Goal: Task Accomplishment & Management: Complete application form

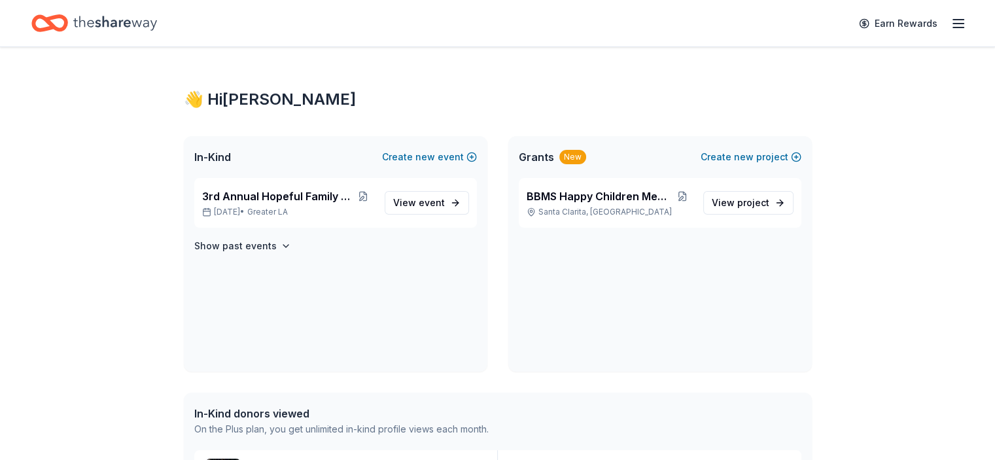
click at [68, 20] on icon "Home" at bounding box center [49, 23] width 37 height 31
click at [951, 21] on icon "button" at bounding box center [959, 24] width 16 height 16
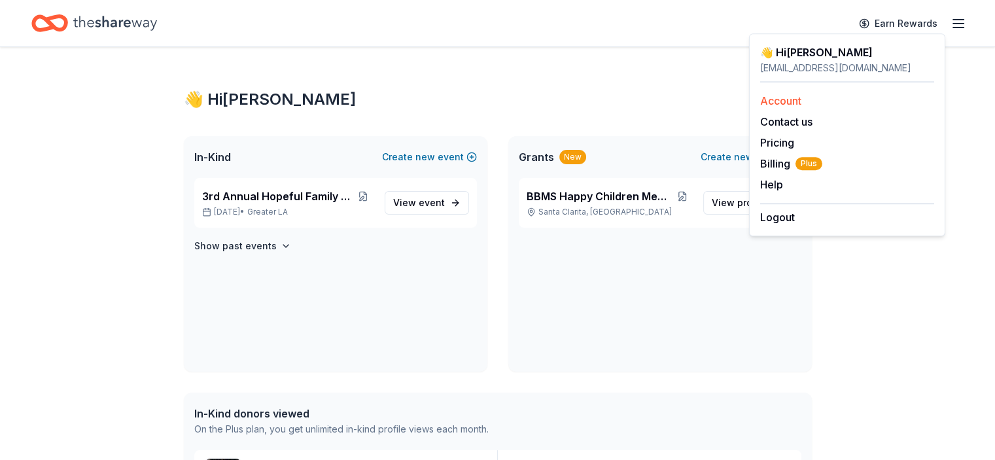
click at [782, 99] on link "Account" at bounding box center [780, 100] width 41 height 13
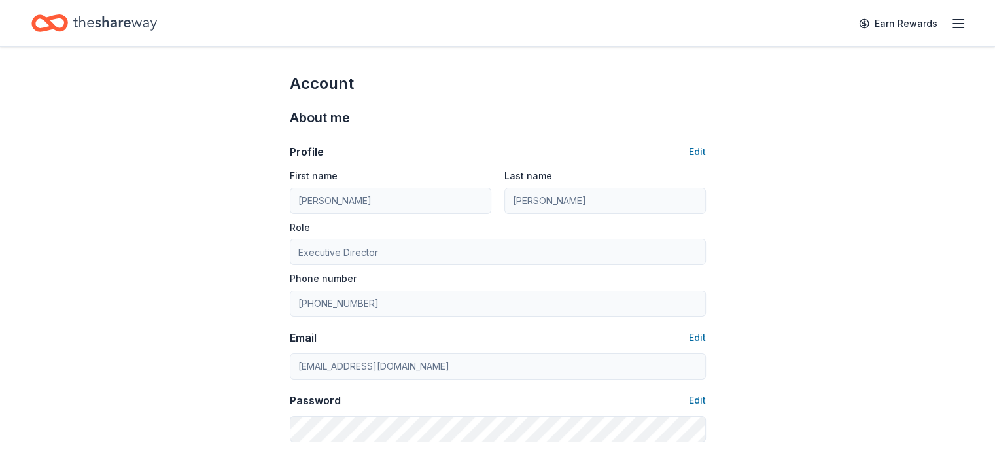
click at [951, 22] on icon "button" at bounding box center [959, 24] width 16 height 16
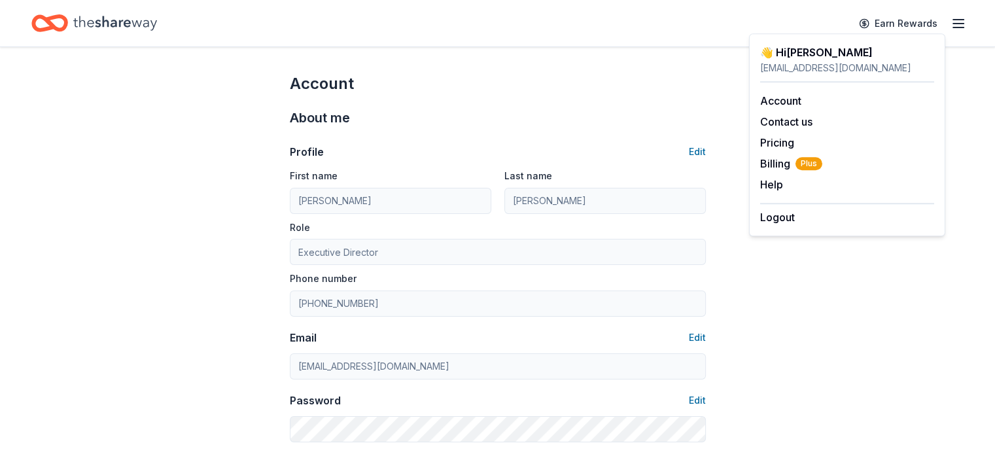
click at [66, 28] on icon "Home" at bounding box center [56, 22] width 20 height 13
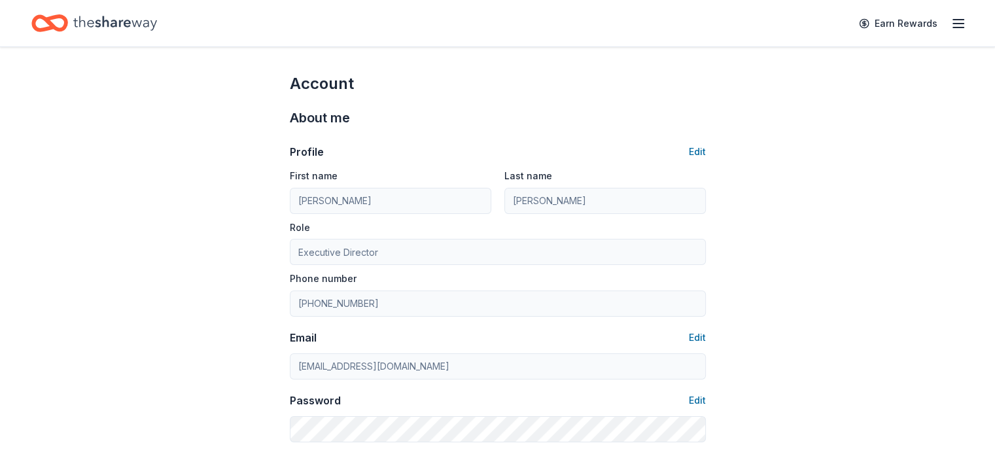
click at [68, 26] on icon "Home" at bounding box center [49, 23] width 37 height 31
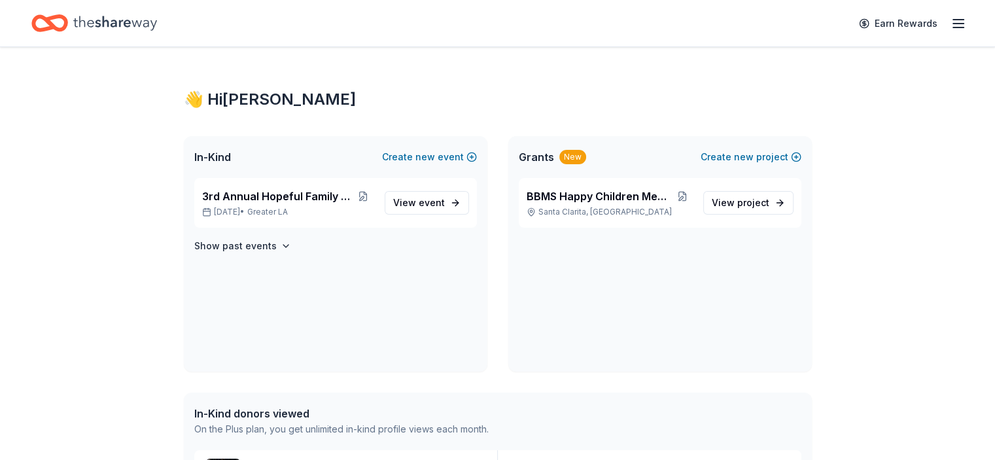
click at [136, 25] on icon "Home" at bounding box center [115, 23] width 84 height 14
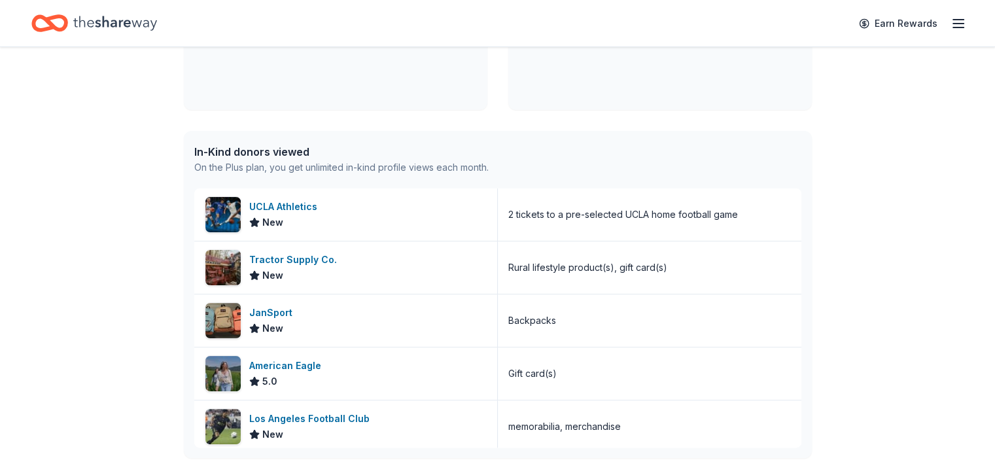
scroll to position [131, 0]
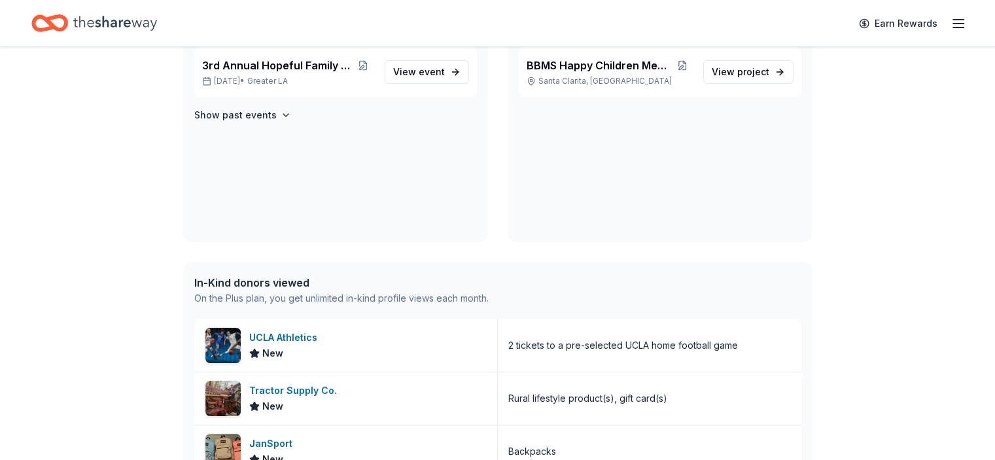
click at [157, 25] on icon "Home" at bounding box center [115, 23] width 84 height 14
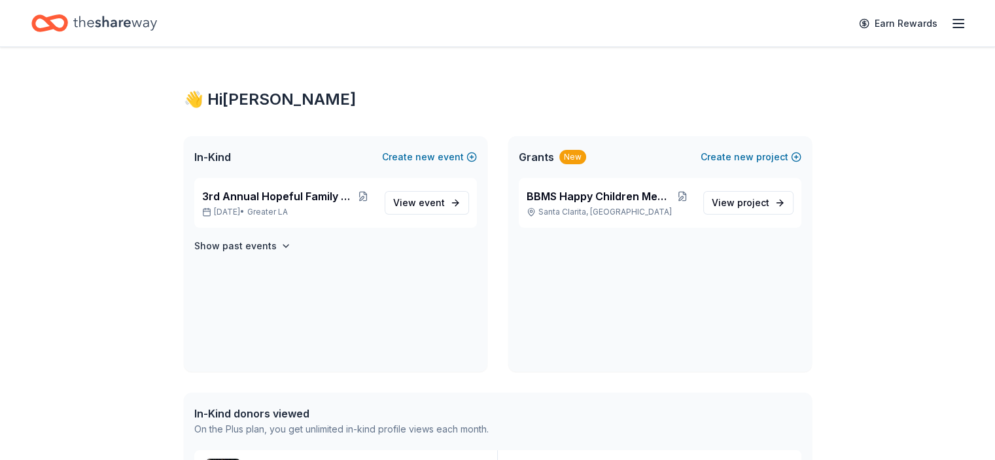
click at [951, 25] on icon "button" at bounding box center [959, 24] width 16 height 16
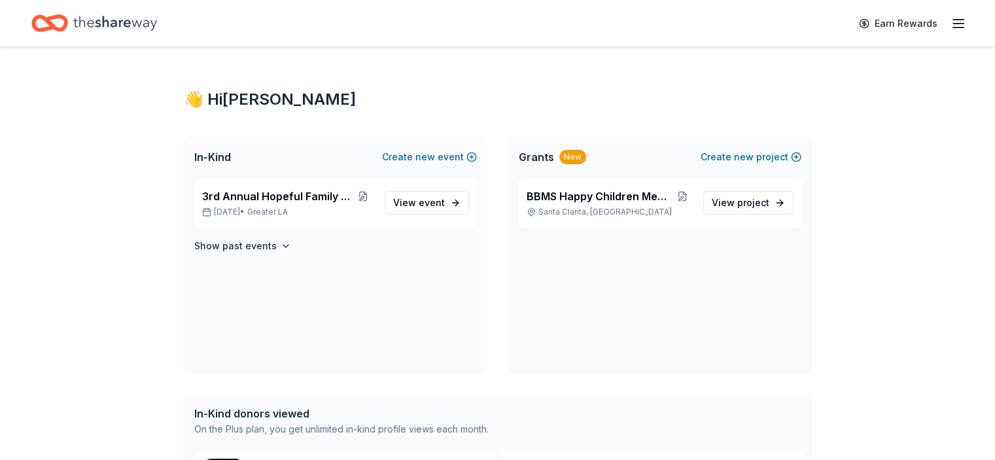
click at [243, 418] on div "In-Kind donors viewed" at bounding box center [341, 414] width 294 height 16
click at [101, 18] on icon "Home" at bounding box center [115, 23] width 84 height 14
drag, startPoint x: 298, startPoint y: 203, endPoint x: 299, endPoint y: 210, distance: 6.6
click at [298, 205] on div "3rd Annual Hopeful Family Futures [DATE] • Greater LA" at bounding box center [288, 202] width 172 height 29
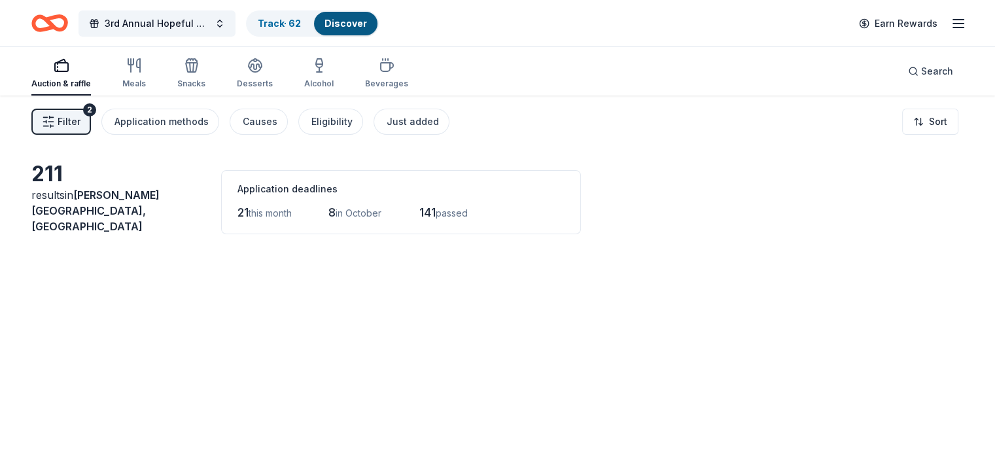
click at [79, 120] on span "Filter" at bounding box center [69, 122] width 23 height 16
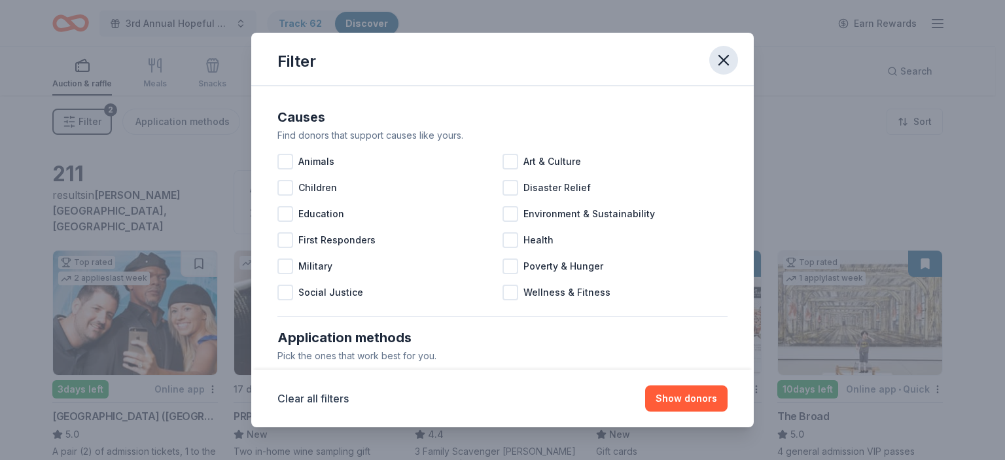
click at [714, 62] on icon "button" at bounding box center [723, 60] width 18 height 18
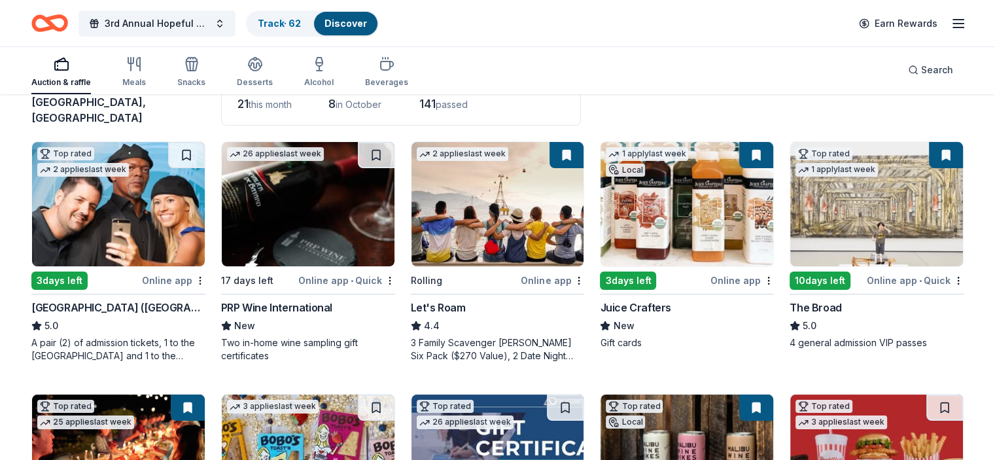
scroll to position [131, 0]
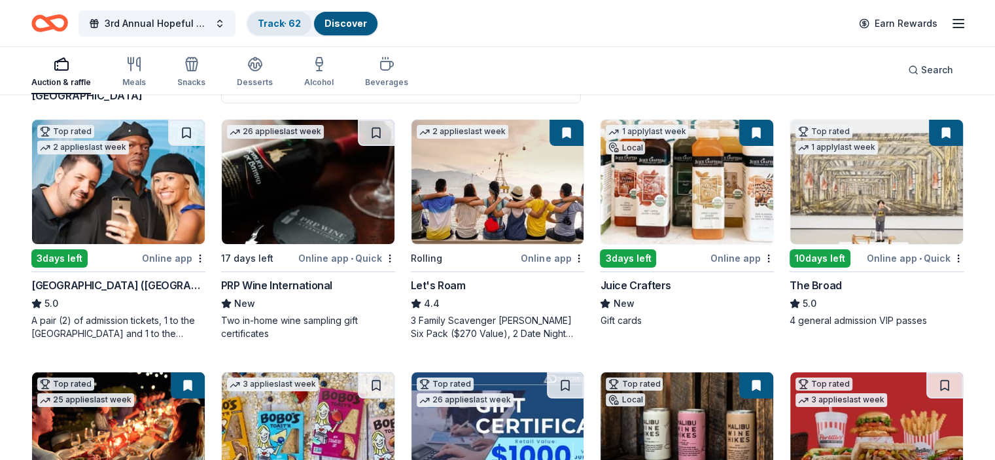
click at [296, 15] on div "Track · 62" at bounding box center [279, 24] width 64 height 24
click at [301, 22] on link "Track · 62" at bounding box center [279, 23] width 43 height 11
click at [301, 21] on link "Track · 62" at bounding box center [279, 23] width 43 height 11
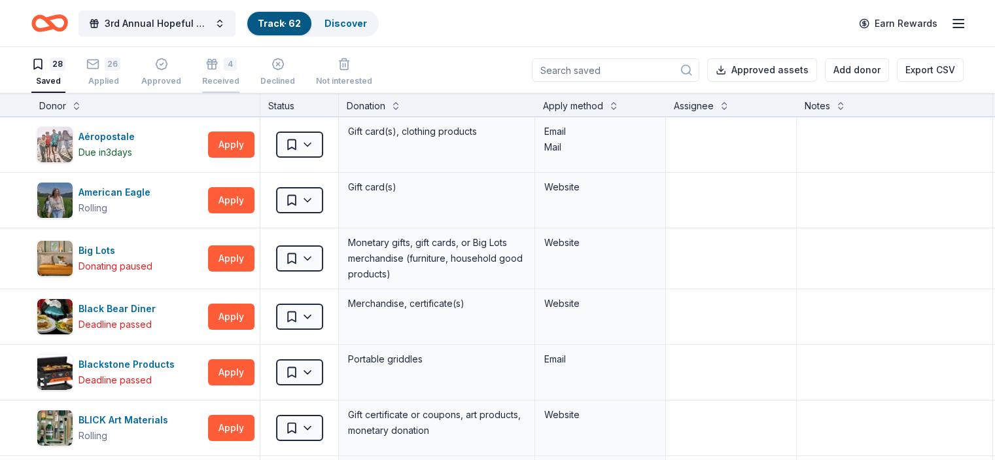
click at [237, 67] on div "4" at bounding box center [230, 64] width 13 height 13
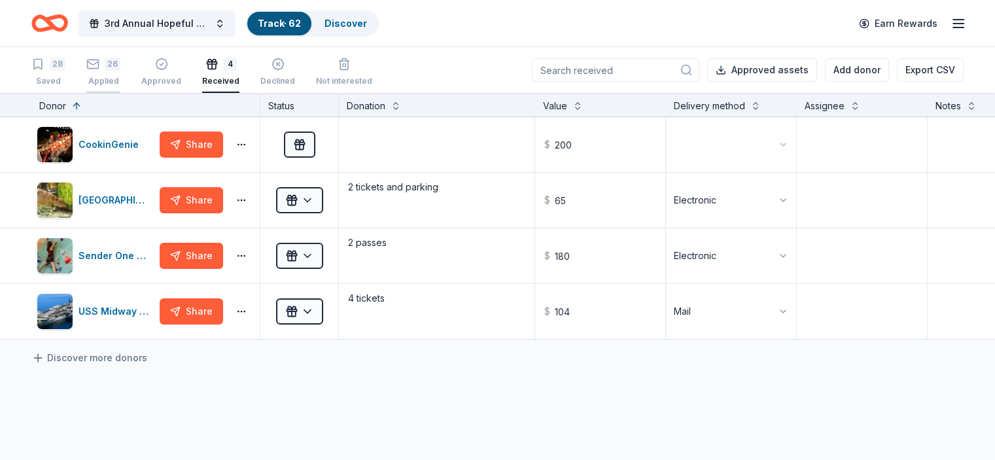
click at [120, 77] on div "Applied" at bounding box center [103, 81] width 34 height 10
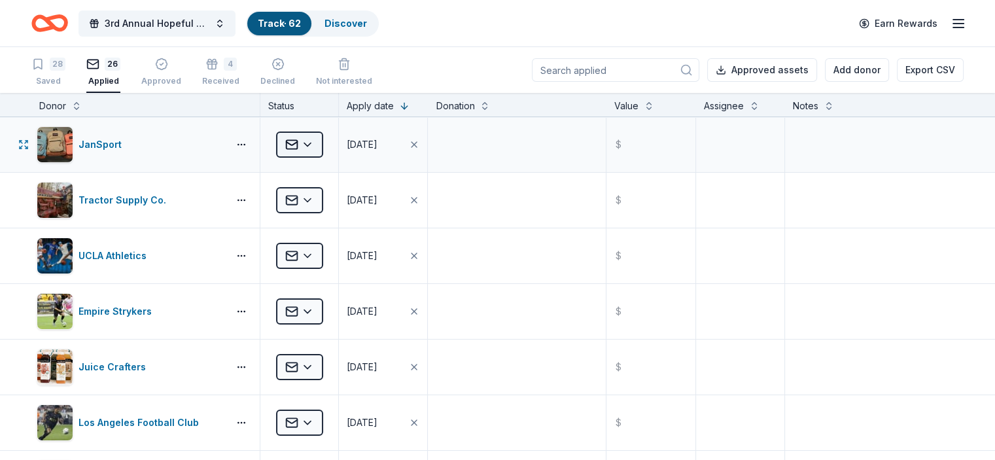
click at [330, 150] on html "3rd Annual Hopeful Family Futures Track · 62 Discover Earn Rewards 28 Saved 26 …" at bounding box center [497, 230] width 995 height 460
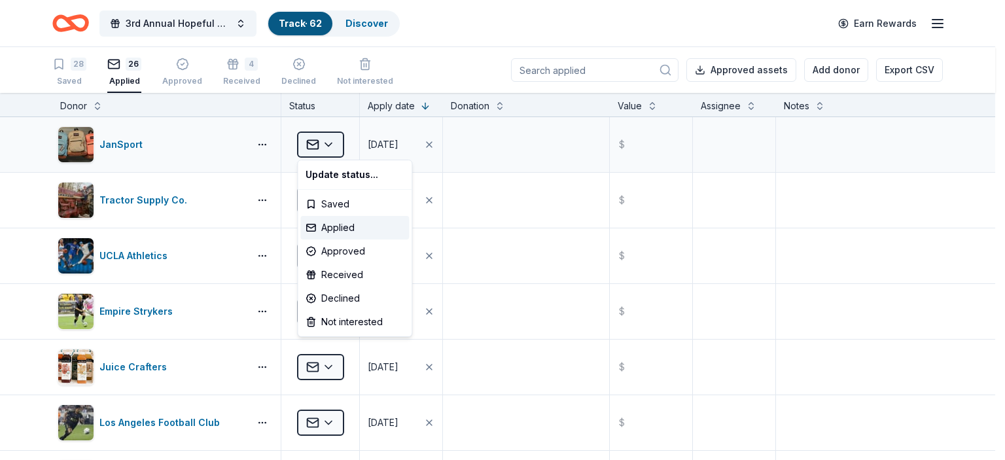
click at [330, 150] on html "3rd Annual Hopeful Family Futures Track · 62 Discover Earn Rewards 28 Saved 26 …" at bounding box center [502, 230] width 1005 height 460
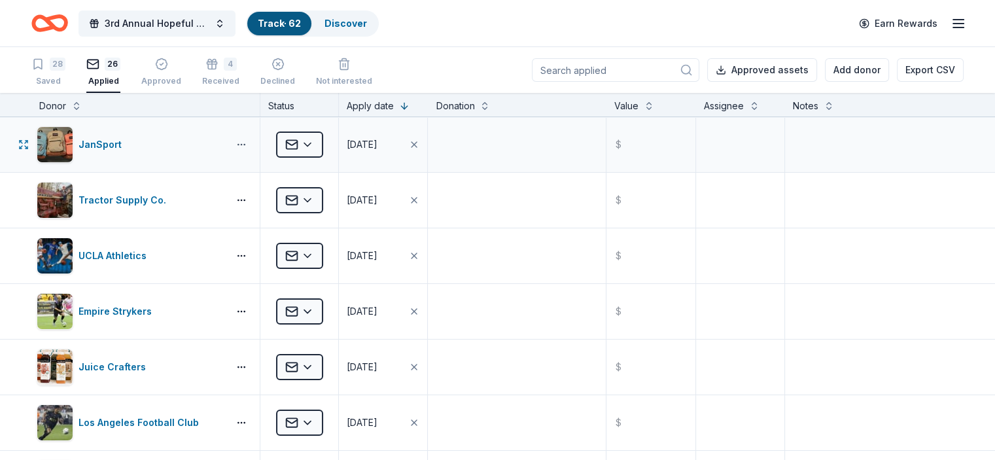
click at [255, 149] on button "button" at bounding box center [241, 144] width 26 height 10
click at [193, 167] on link "Email donor" at bounding box center [213, 172] width 99 height 16
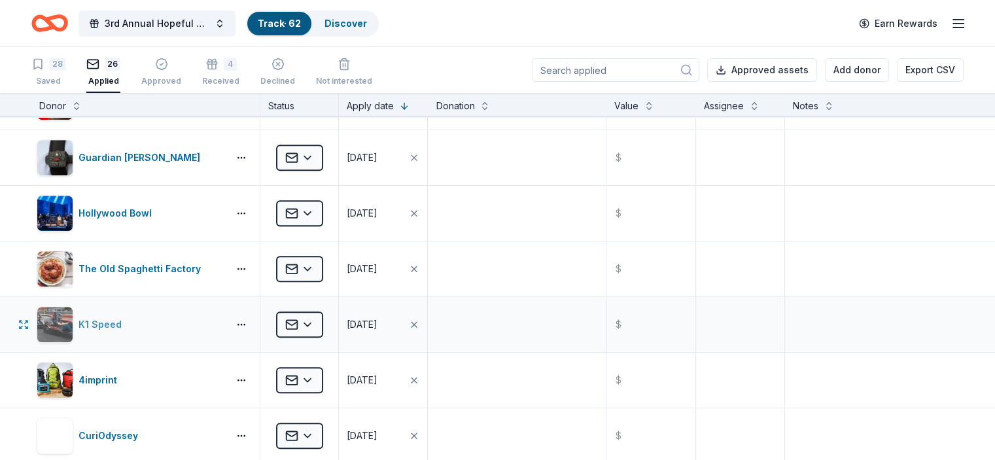
scroll to position [785, 0]
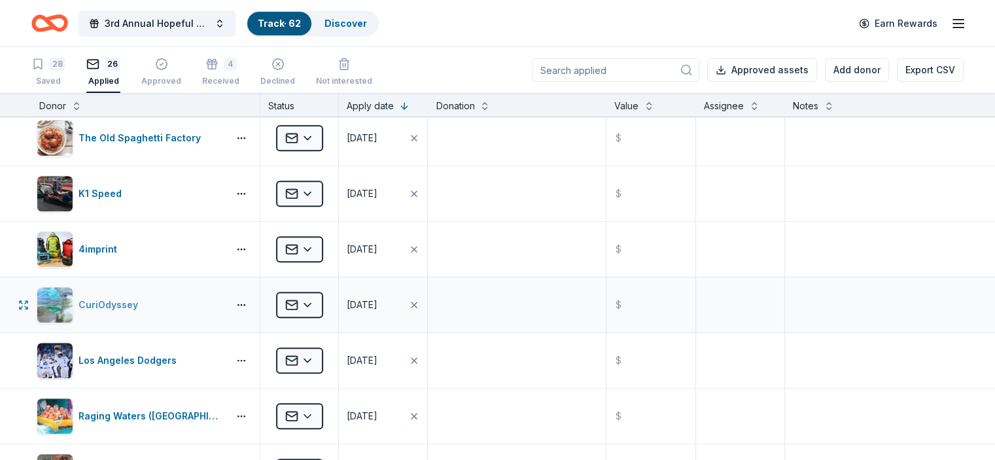
click at [135, 298] on div "CuriOdyssey" at bounding box center [111, 305] width 65 height 16
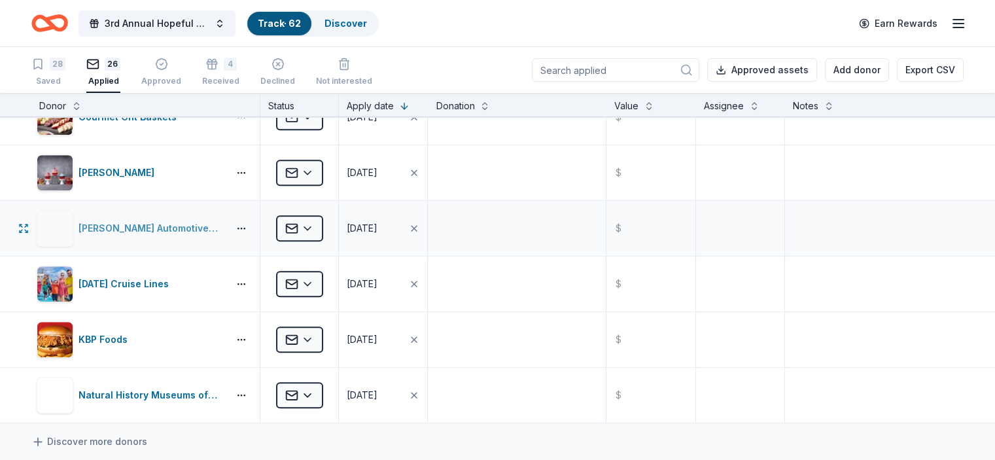
scroll to position [1178, 0]
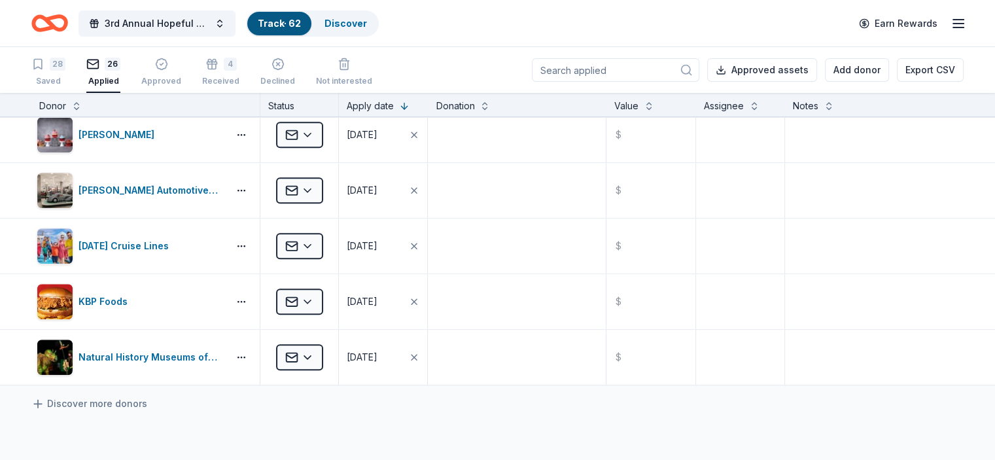
click at [120, 65] on div "26" at bounding box center [113, 64] width 16 height 13
click at [65, 67] on div "28" at bounding box center [48, 64] width 34 height 13
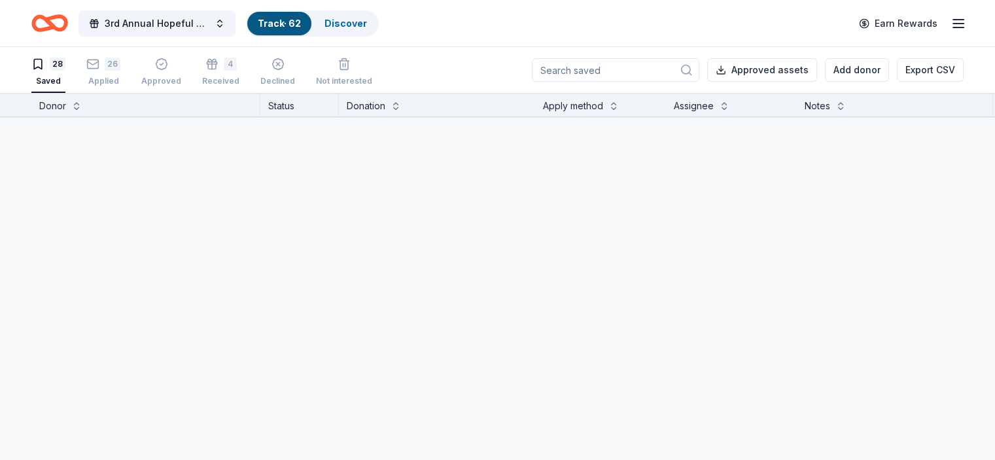
scroll to position [1304, 0]
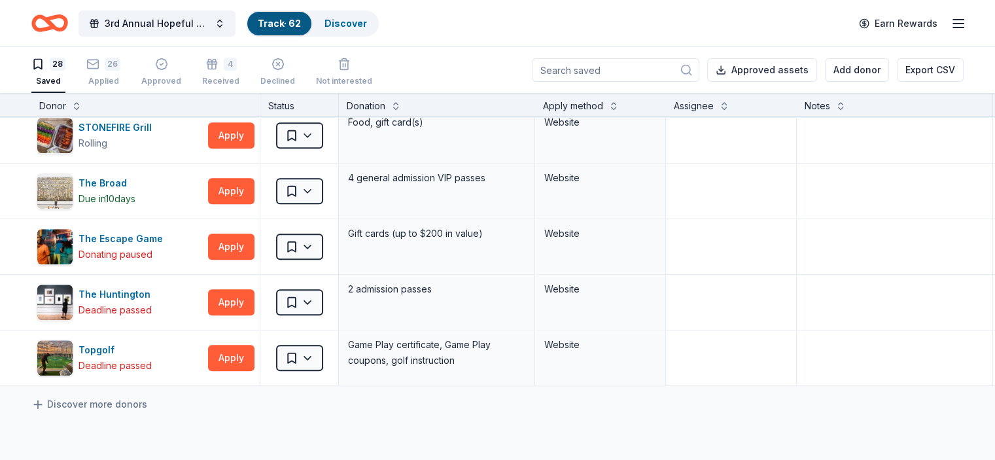
click at [65, 63] on div "28" at bounding box center [58, 64] width 16 height 13
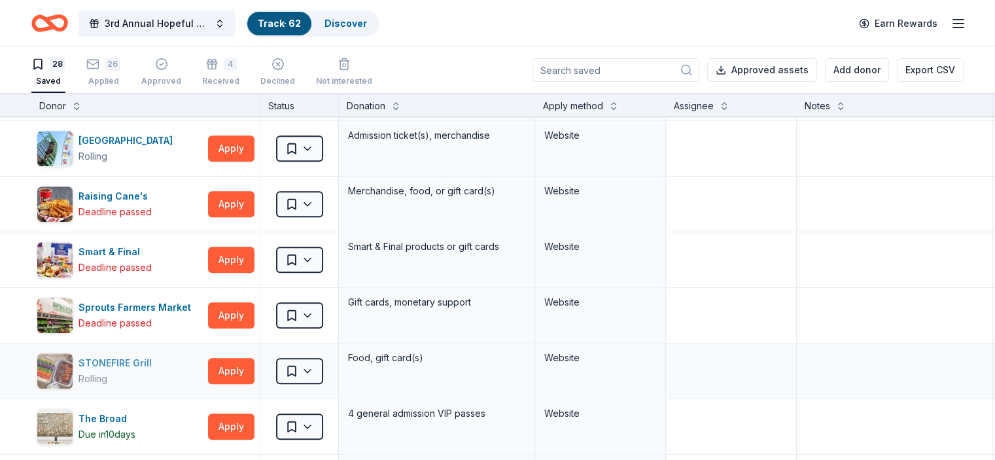
scroll to position [1042, 0]
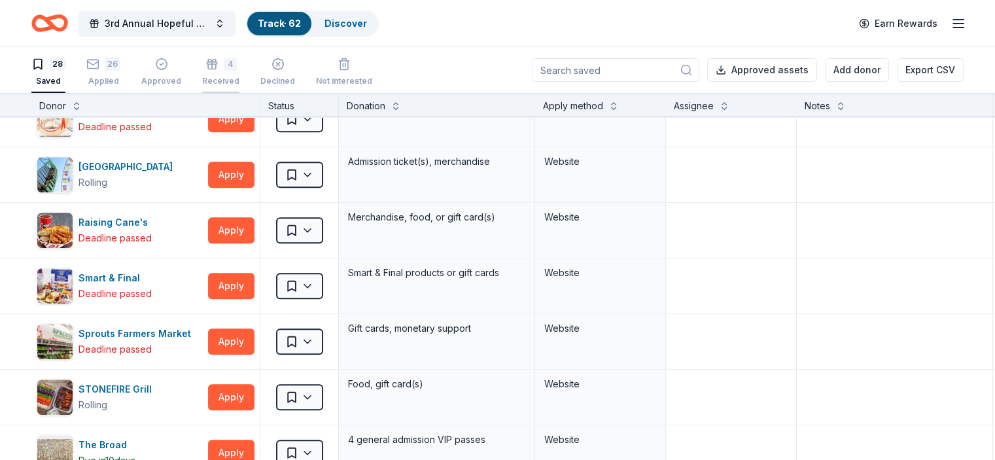
click at [237, 67] on div "4" at bounding box center [230, 64] width 13 height 13
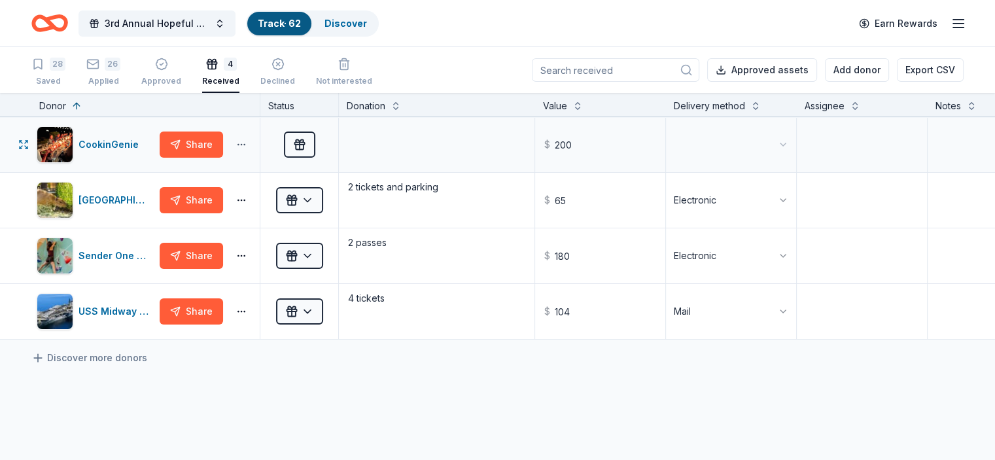
click at [255, 146] on button "button" at bounding box center [241, 144] width 26 height 10
click at [387, 154] on textarea at bounding box center [436, 144] width 193 height 52
type textarea "$200 gift cert"
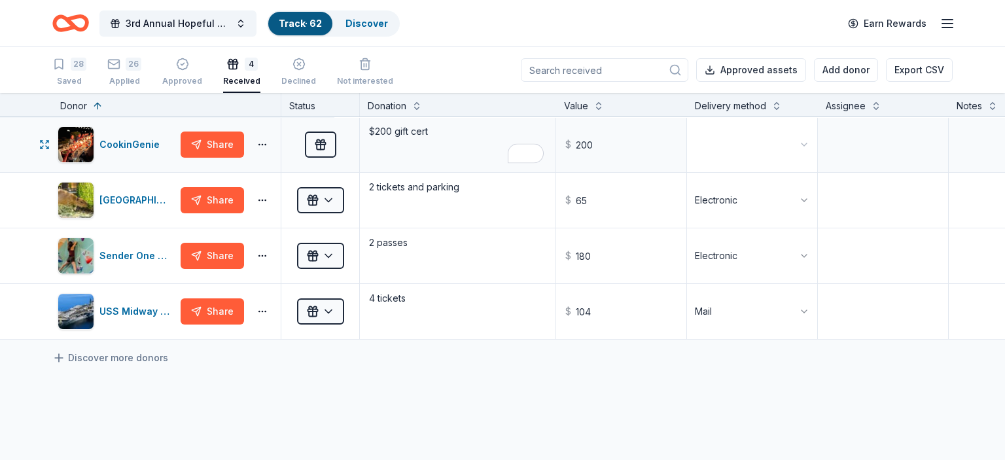
click at [805, 141] on html "3rd Annual Hopeful Family Futures Track · 62 Discover Earn Rewards 28 Saved 26 …" at bounding box center [502, 230] width 1005 height 460
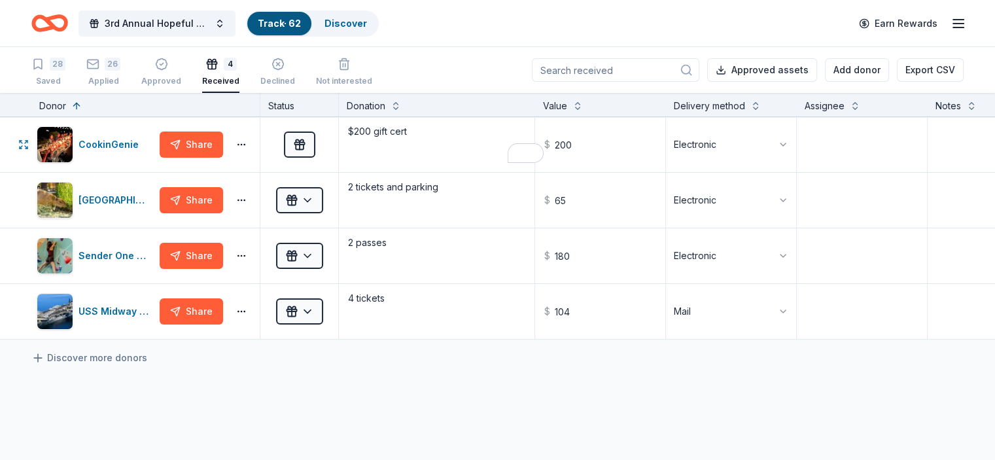
click at [65, 62] on div "28" at bounding box center [58, 64] width 16 height 13
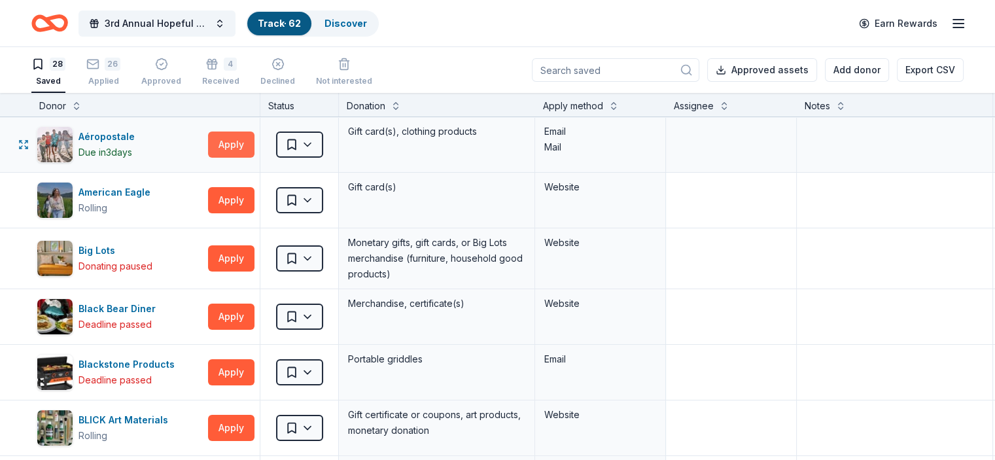
click at [255, 135] on button "Apply" at bounding box center [231, 145] width 46 height 26
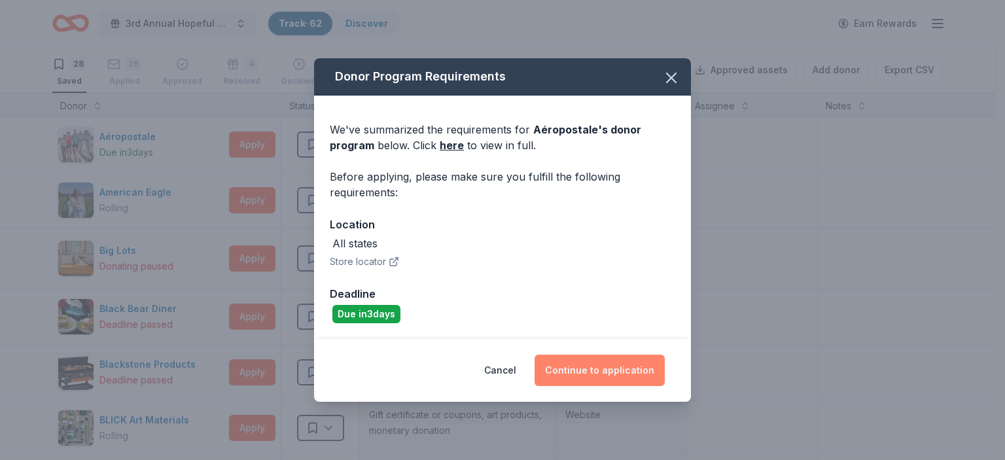
click at [609, 369] on button "Continue to application" at bounding box center [600, 370] width 130 height 31
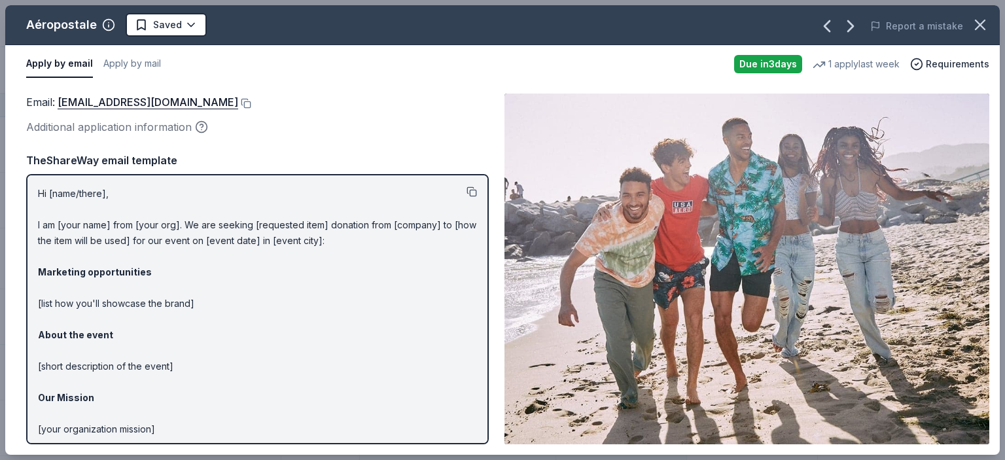
click at [466, 190] on button at bounding box center [471, 191] width 10 height 10
click at [957, 63] on span "Requirements" at bounding box center [957, 64] width 63 height 16
click at [228, 80] on div "Apply by email Apply by mail Due [DATE] 1 apply last week Requirements" at bounding box center [502, 64] width 994 height 38
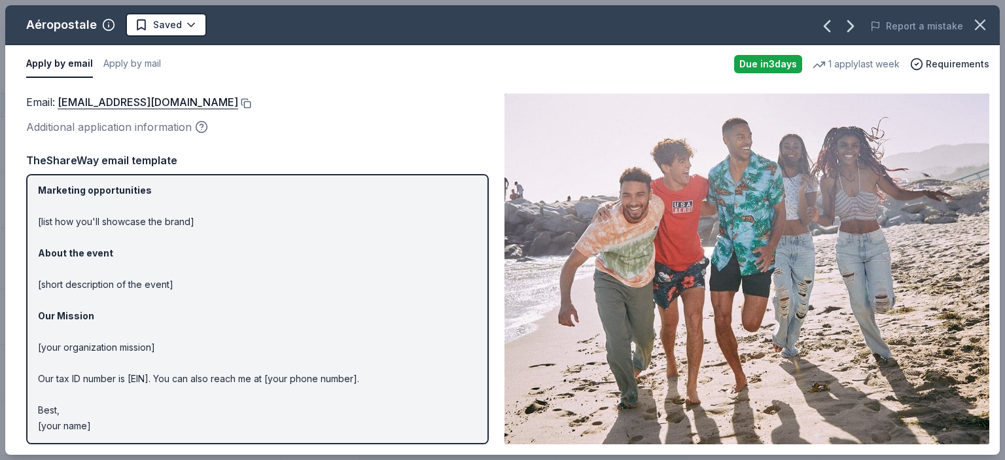
click at [251, 100] on button at bounding box center [244, 103] width 13 height 10
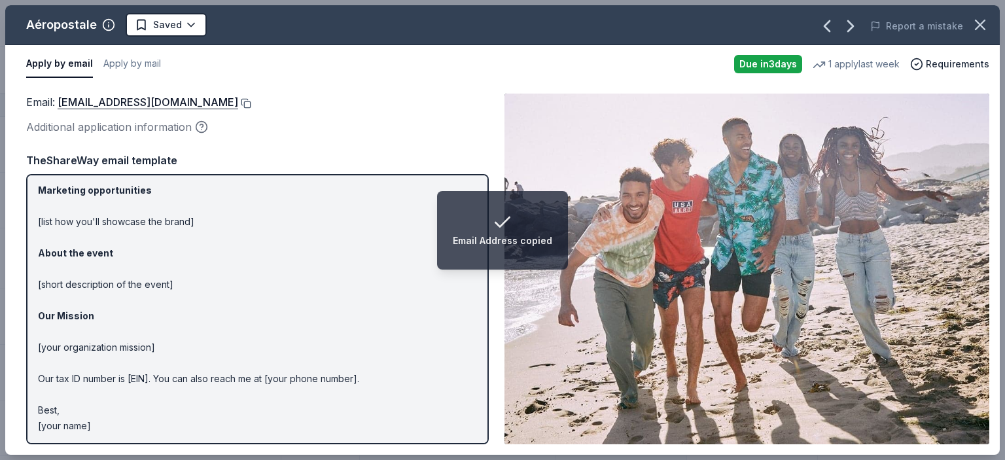
click at [251, 99] on button at bounding box center [244, 103] width 13 height 10
click at [397, 230] on p "Hi [name/there], I am [your name] from [your org]. We are seeking [requested it…" at bounding box center [257, 269] width 439 height 330
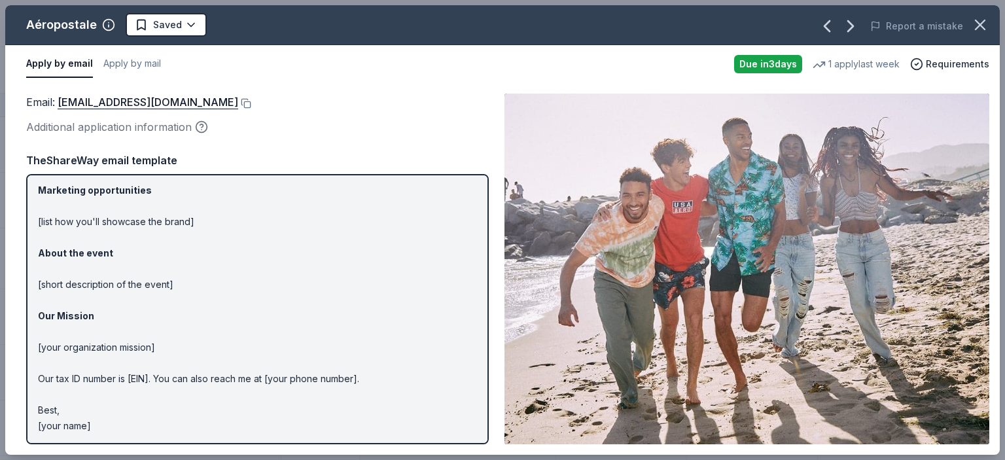
scroll to position [0, 0]
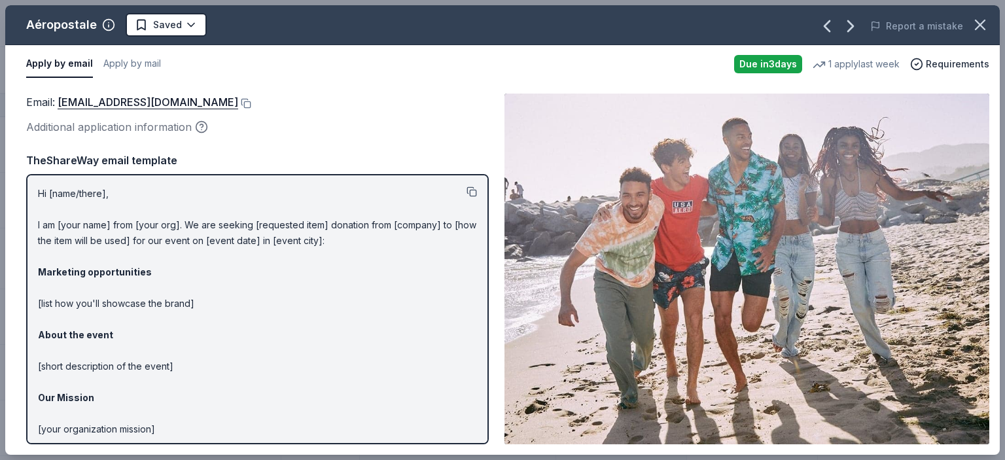
click at [466, 192] on button at bounding box center [471, 191] width 10 height 10
drag, startPoint x: 96, startPoint y: 24, endPoint x: 1, endPoint y: 20, distance: 95.6
click at [1, 20] on div "Aéropostale Saved Report a mistake Apply by email Apply by mail Due [DATE] 1 ap…" at bounding box center [502, 230] width 1005 height 460
